Goal: Information Seeking & Learning: Learn about a topic

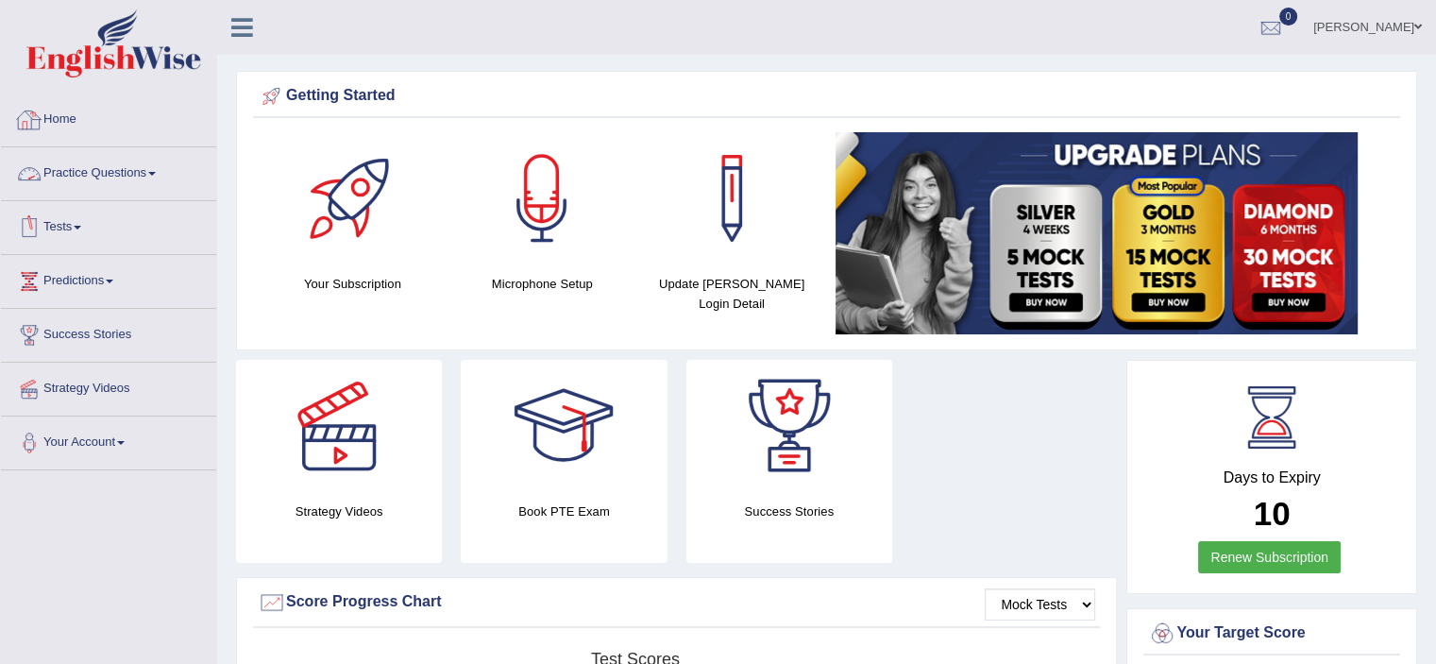
click at [160, 169] on link "Practice Questions" at bounding box center [108, 170] width 215 height 47
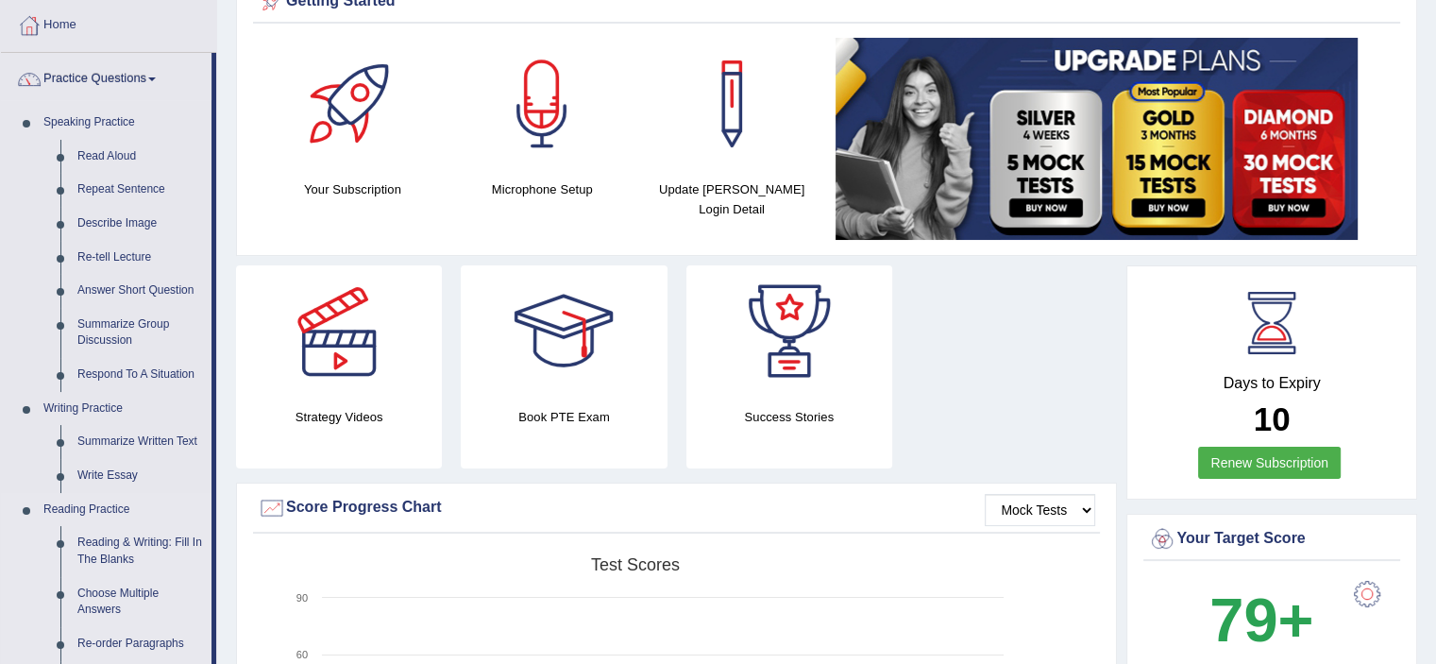
scroll to position [378, 0]
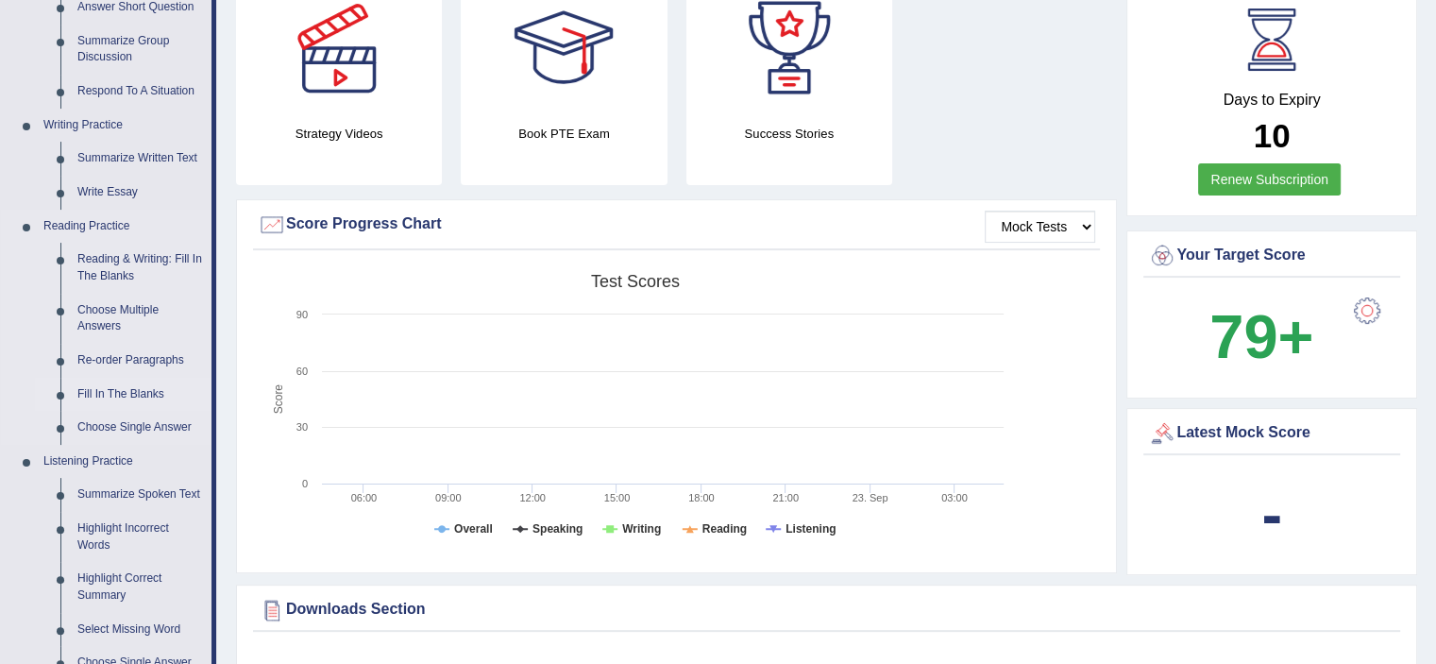
click at [125, 383] on link "Fill In The Blanks" at bounding box center [140, 395] width 143 height 34
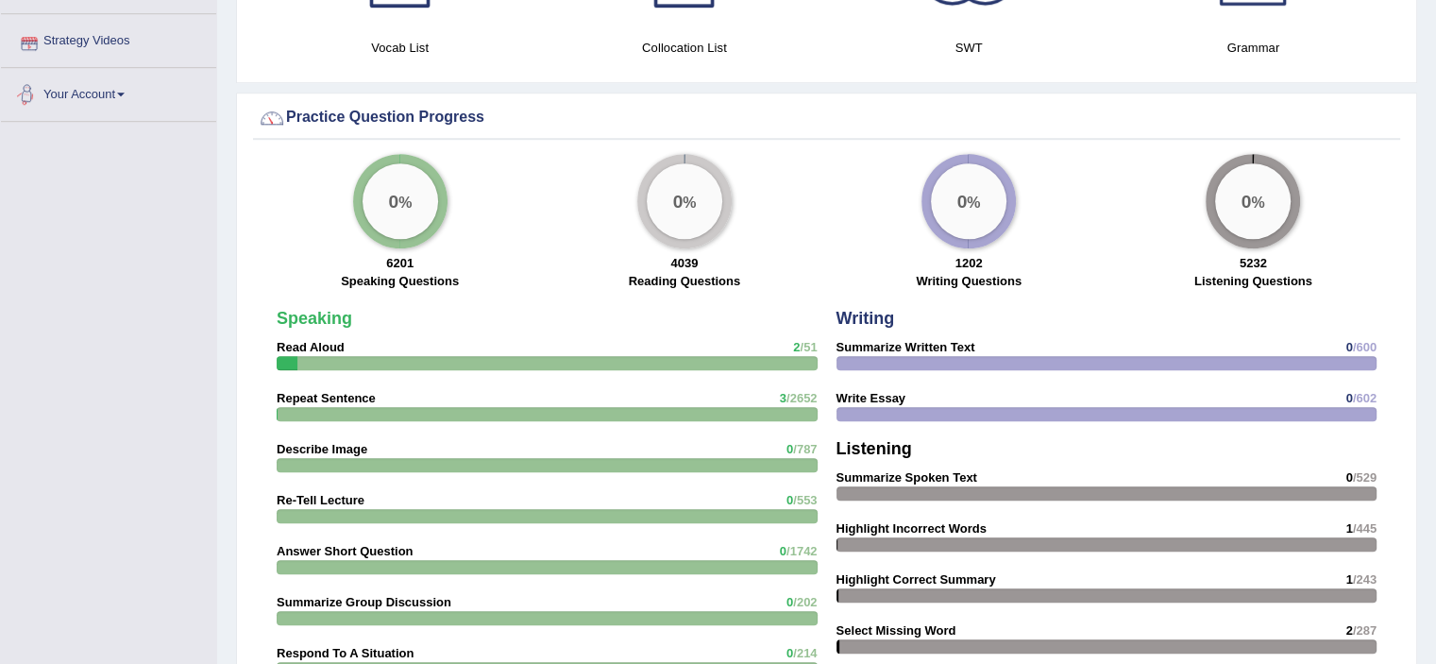
scroll to position [1256, 0]
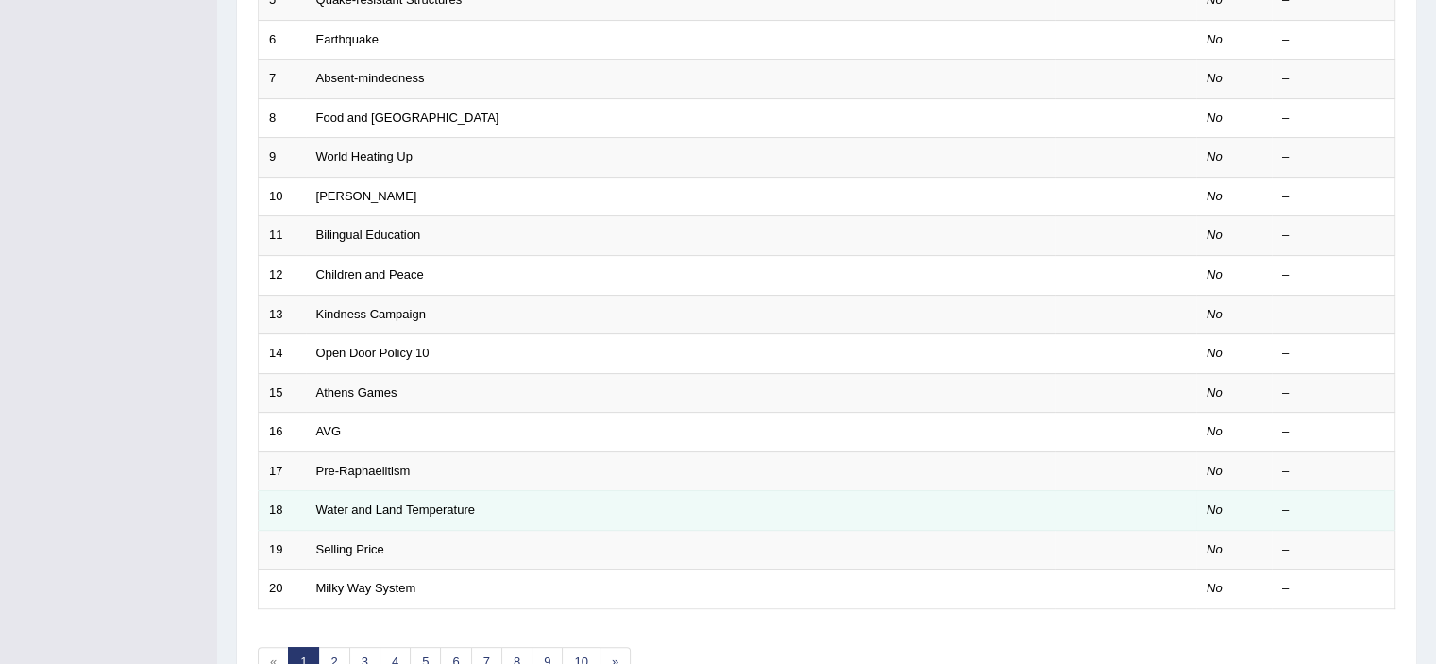
scroll to position [566, 0]
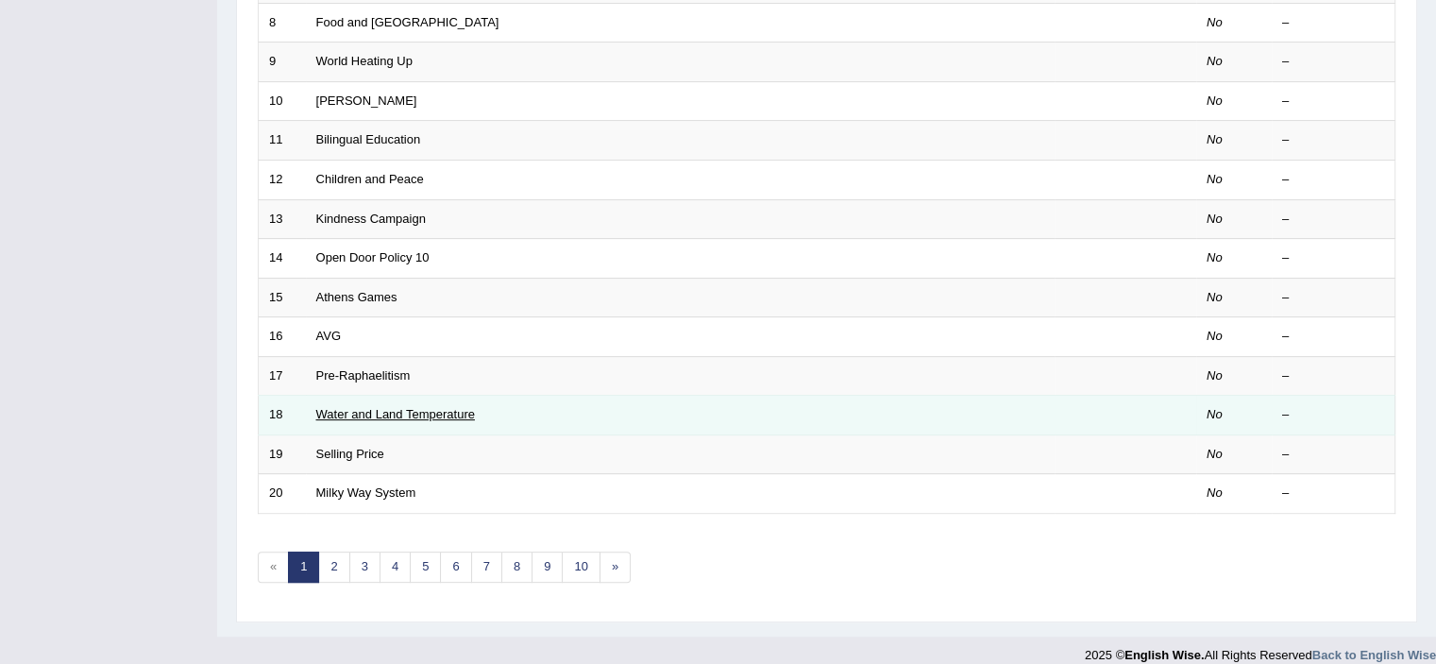
click at [401, 414] on link "Water and Land Temperature" at bounding box center [395, 414] width 159 height 14
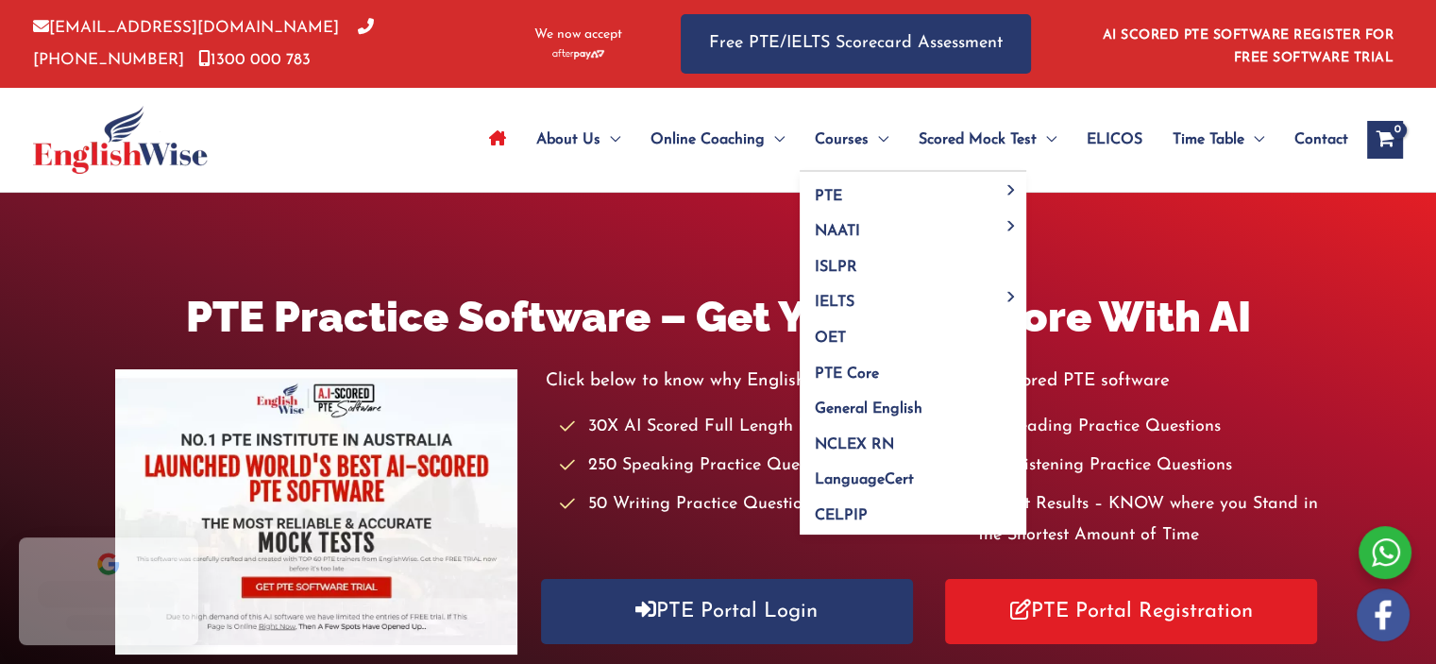
click at [858, 131] on span "Courses" at bounding box center [842, 140] width 54 height 66
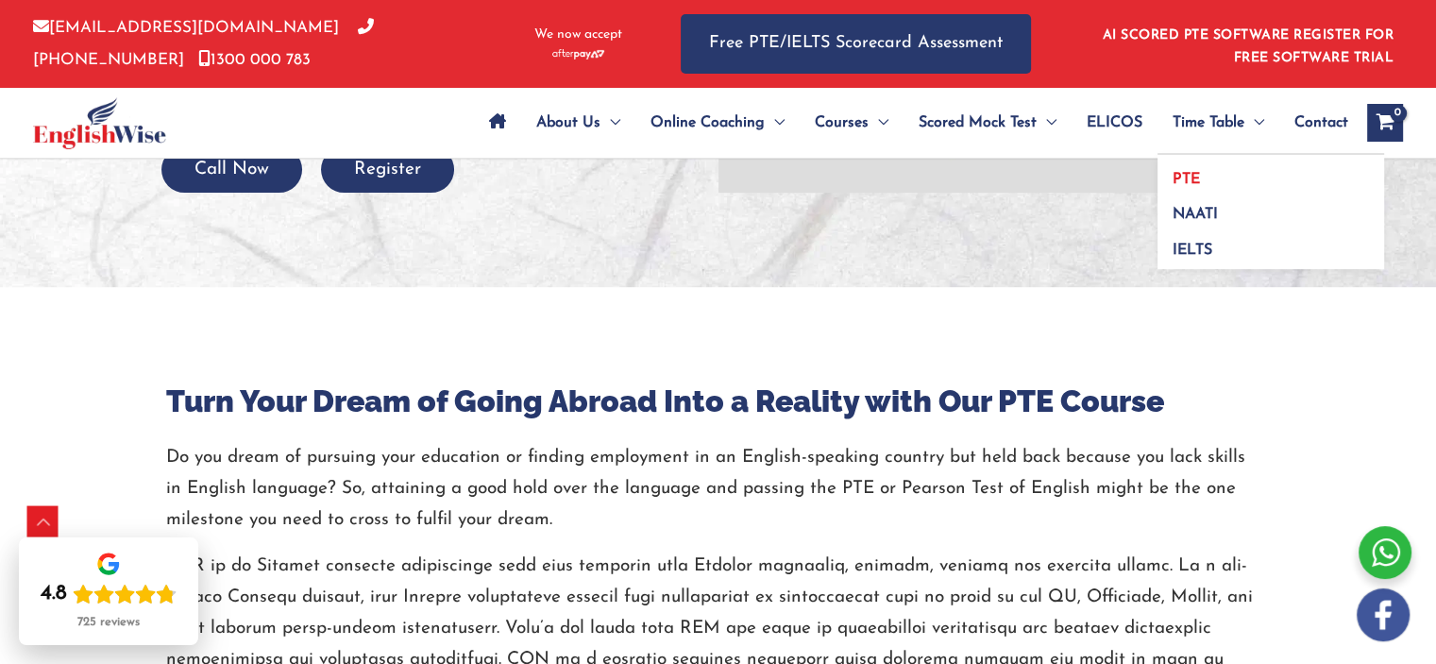
click at [1189, 175] on span "PTE" at bounding box center [1185, 179] width 27 height 15
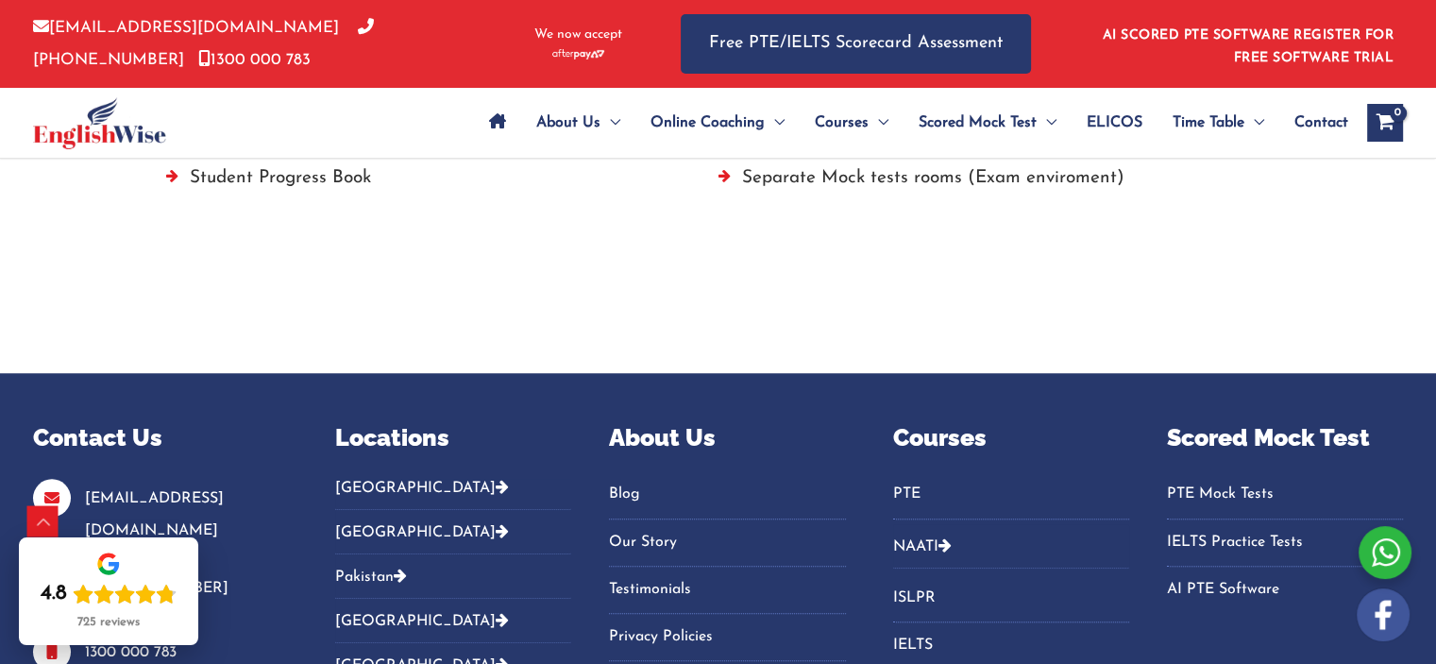
scroll to position [828, 0]
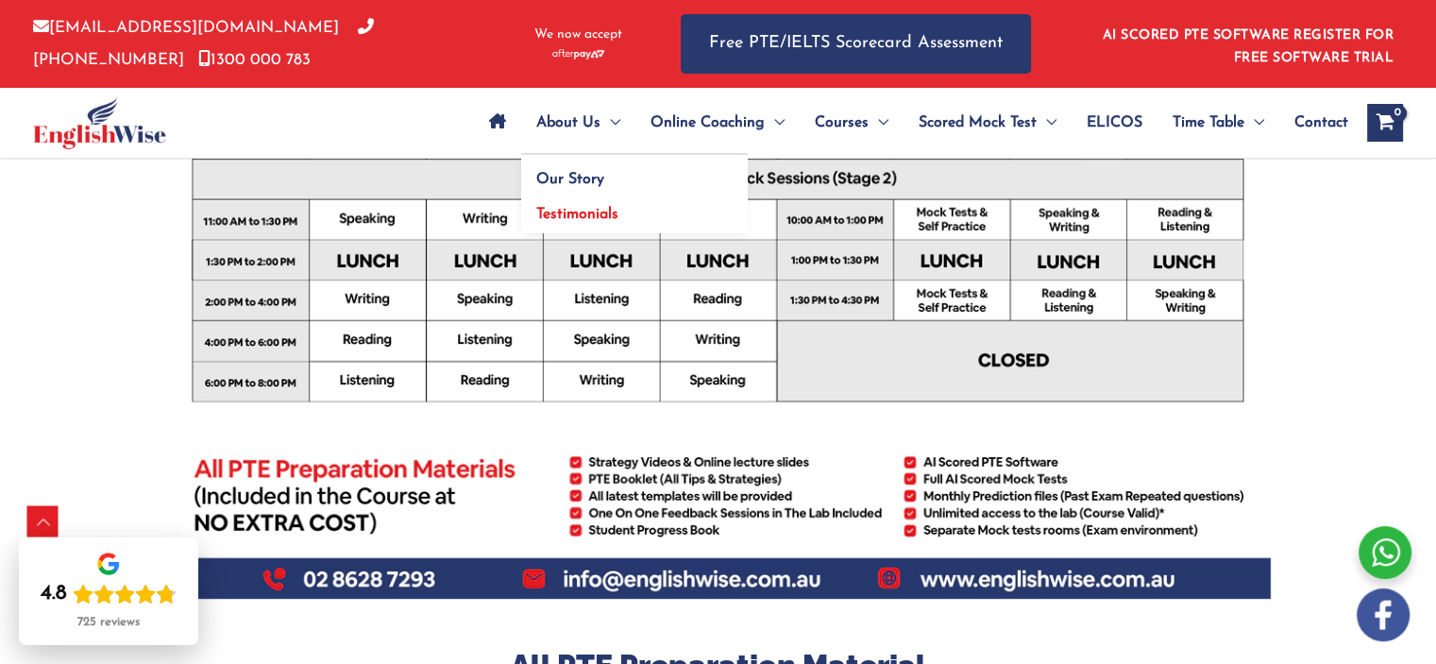
click at [570, 217] on span "Testimonials" at bounding box center [577, 214] width 82 height 15
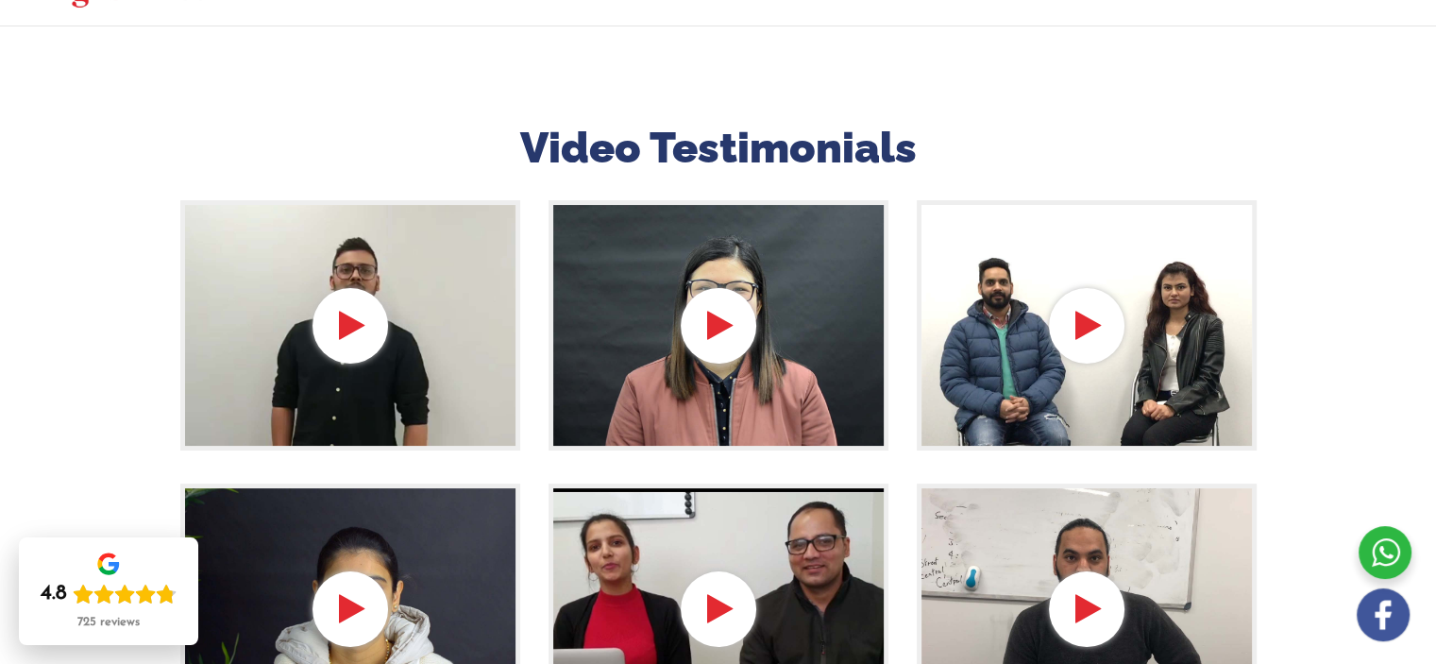
click at [344, 327] on div at bounding box center [350, 325] width 340 height 251
click at [725, 322] on div at bounding box center [718, 325] width 340 height 251
click at [341, 335] on div at bounding box center [350, 325] width 340 height 251
click at [344, 327] on div at bounding box center [350, 325] width 340 height 251
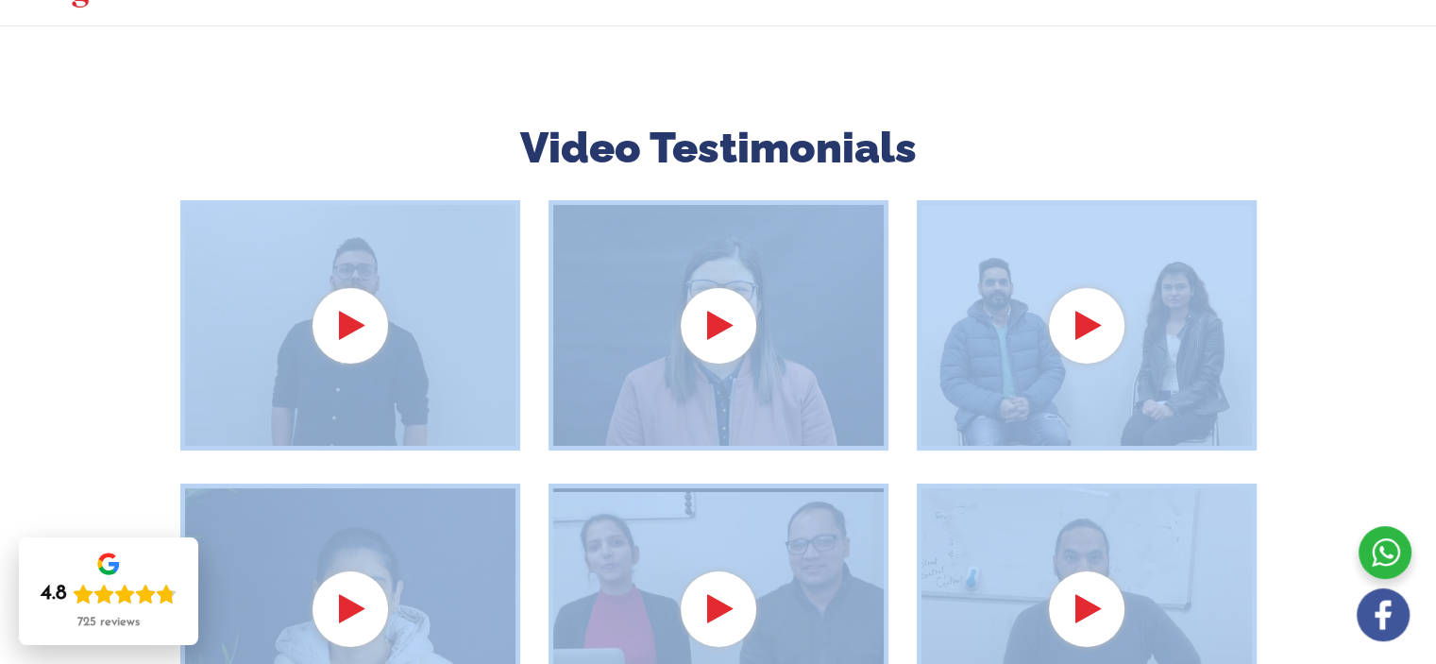
click at [344, 327] on div at bounding box center [350, 325] width 340 height 251
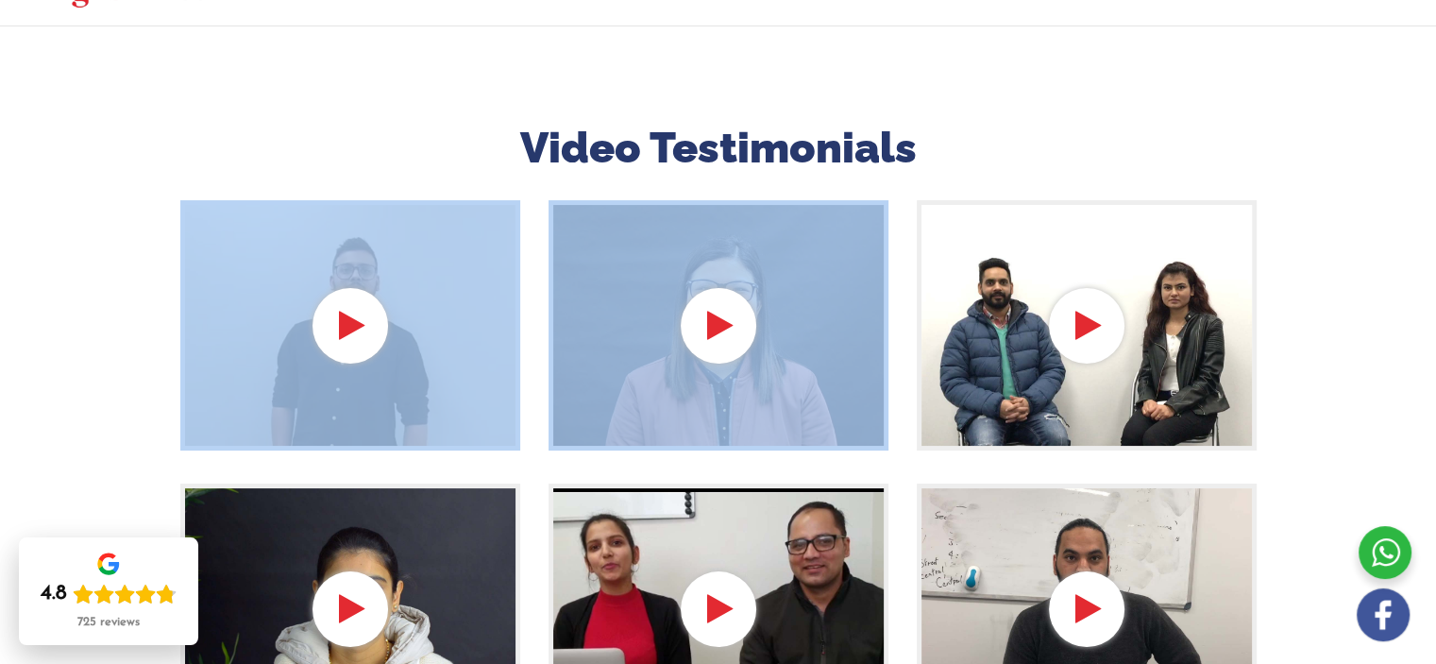
click at [344, 327] on div at bounding box center [350, 325] width 340 height 251
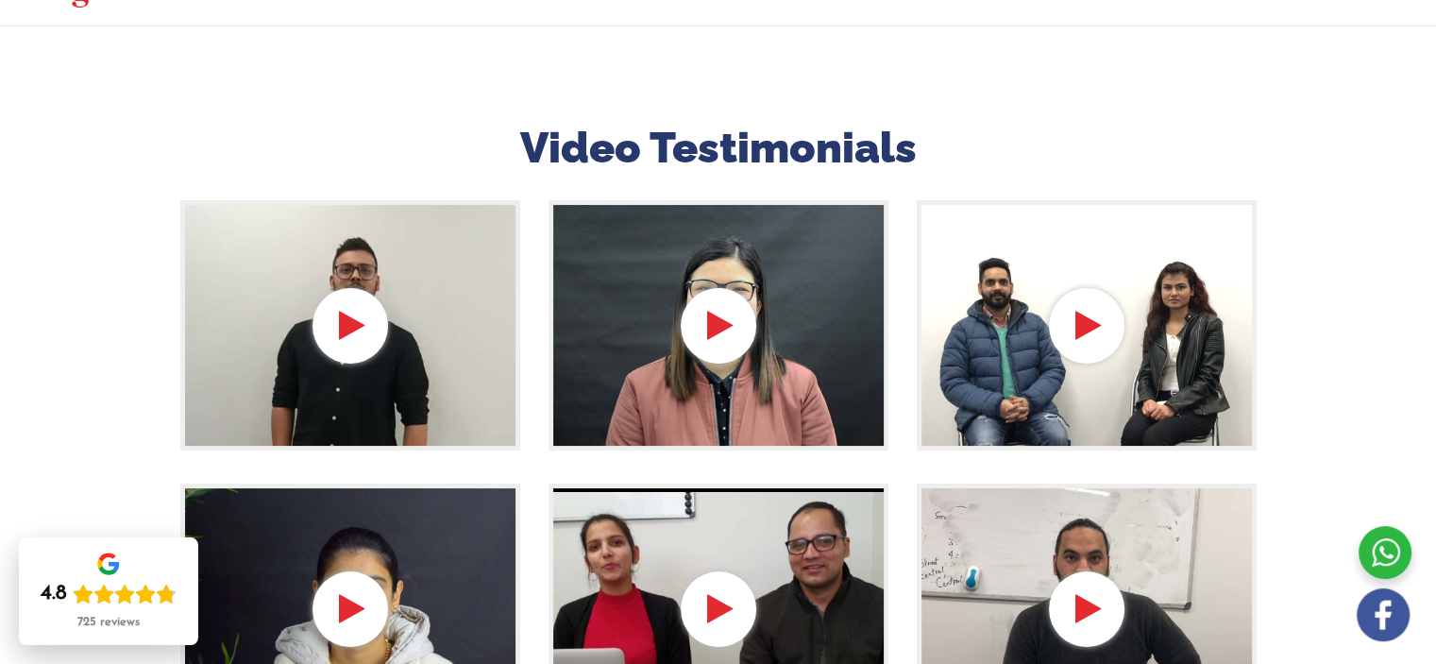
click at [345, 325] on div at bounding box center [350, 325] width 340 height 251
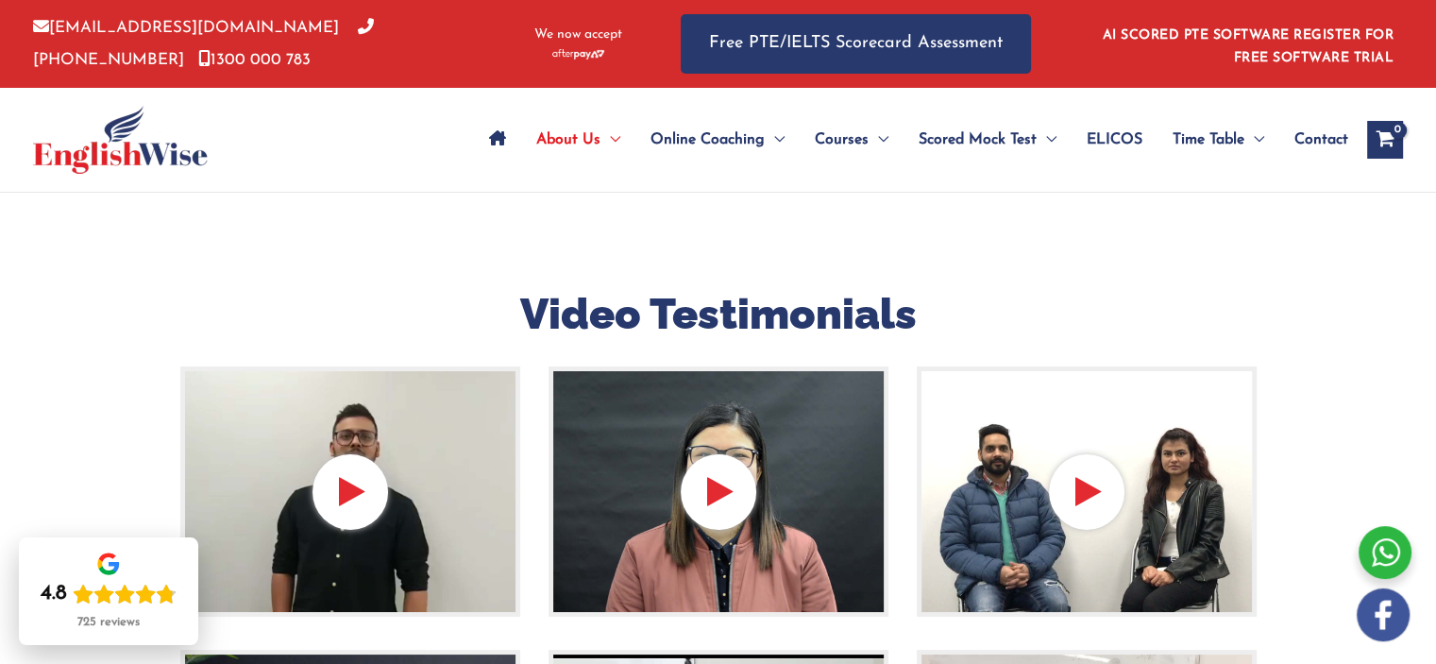
click at [343, 495] on div at bounding box center [350, 491] width 340 height 251
click at [364, 506] on div at bounding box center [350, 491] width 340 height 251
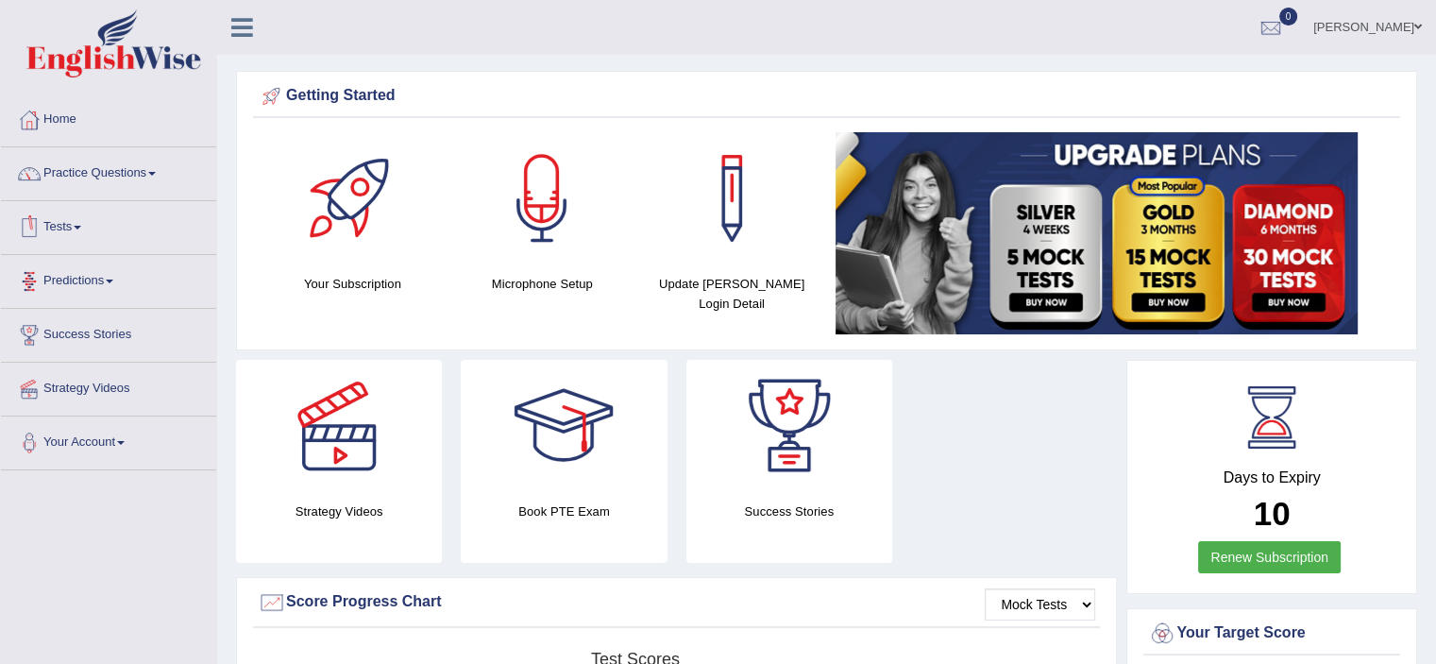
click at [81, 226] on span at bounding box center [78, 228] width 8 height 4
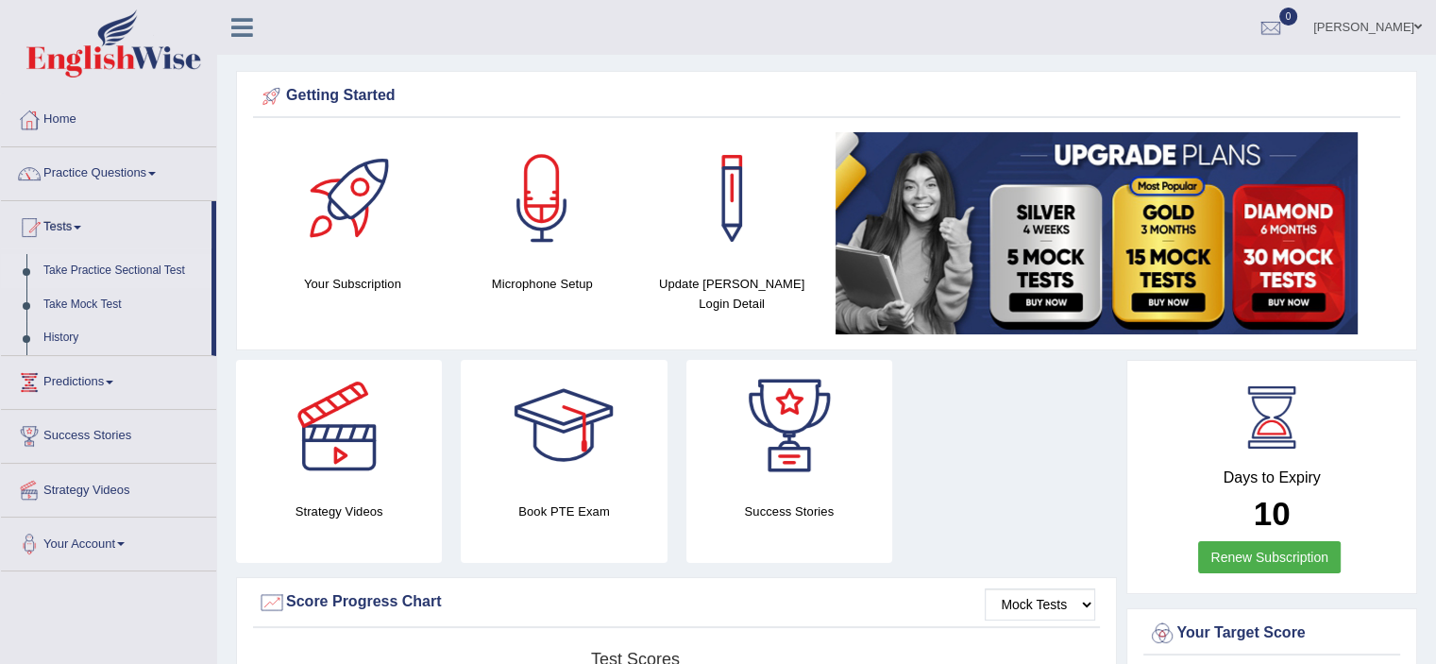
click at [173, 262] on link "Take Practice Sectional Test" at bounding box center [123, 271] width 176 height 34
